Goal: Navigation & Orientation: Find specific page/section

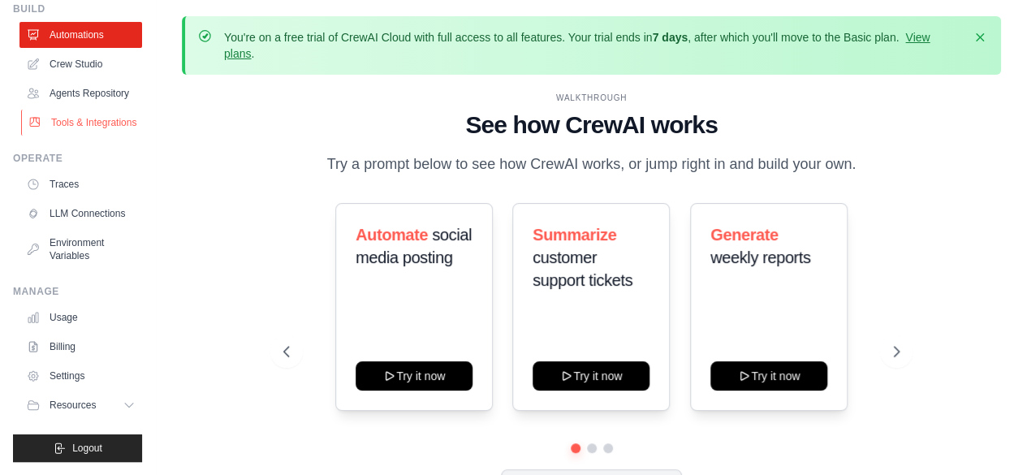
scroll to position [71, 0]
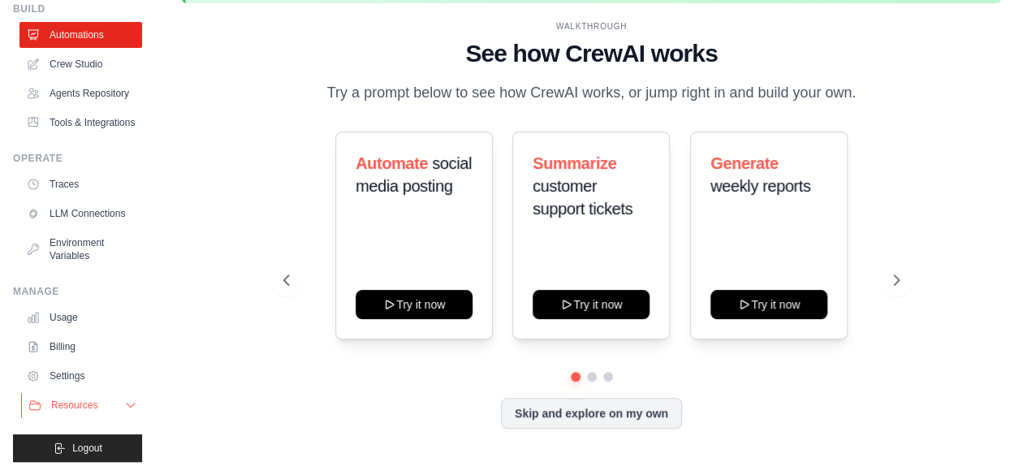
click at [85, 400] on span "Resources" at bounding box center [74, 405] width 46 height 13
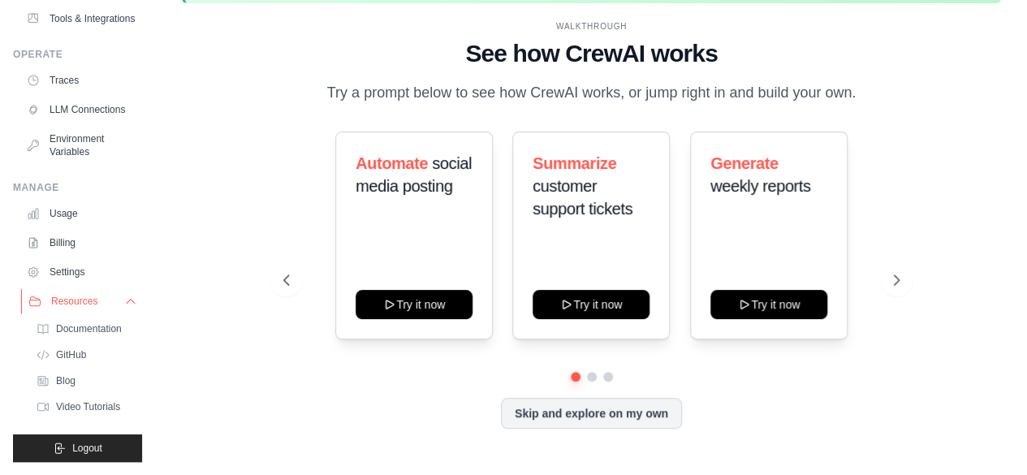
scroll to position [208, 0]
click at [76, 274] on link "Settings" at bounding box center [82, 272] width 123 height 26
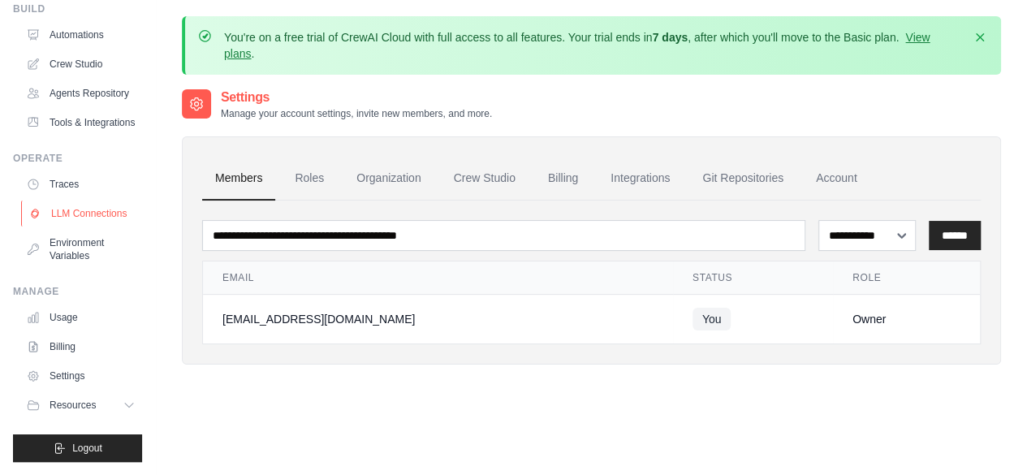
scroll to position [104, 0]
click at [67, 379] on link "Settings" at bounding box center [82, 376] width 123 height 26
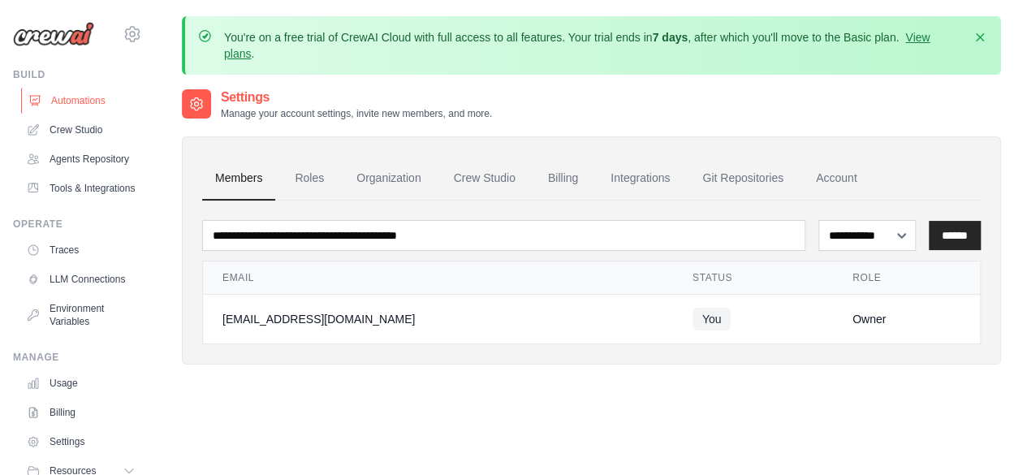
click at [73, 106] on link "Automations" at bounding box center [82, 101] width 123 height 26
